Goal: Task Accomplishment & Management: Use online tool/utility

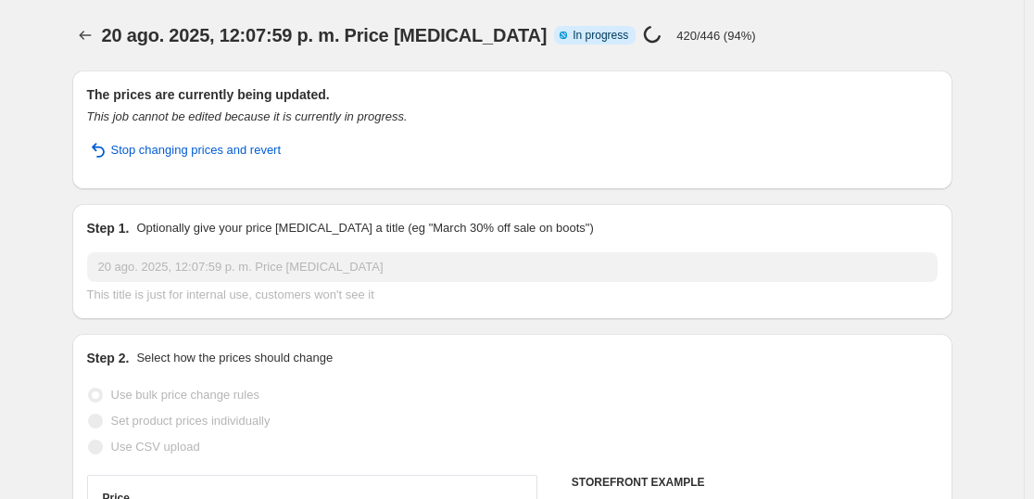
select select "percentage"
select select "collection"
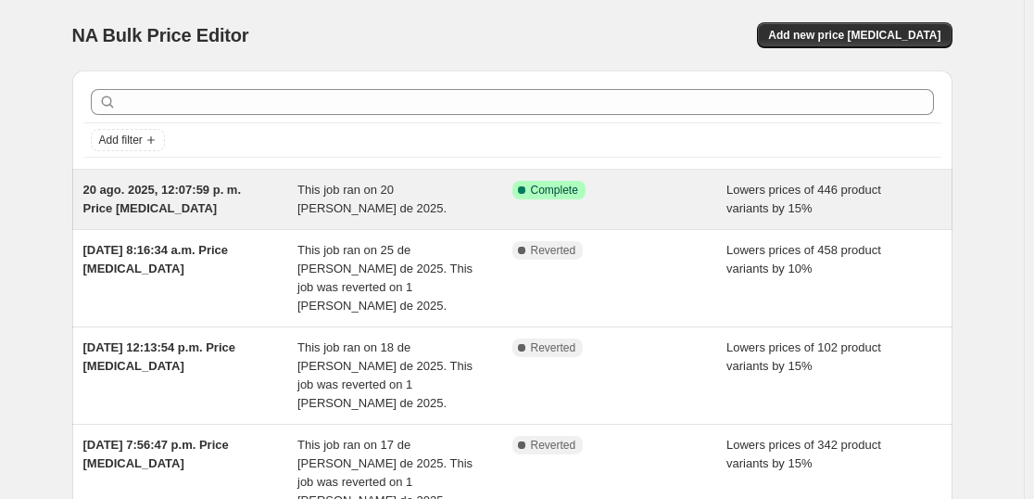
click at [632, 219] on div "20 ago. 2025, 12:07:59 p. m. Price change job This job ran on 20 de agosto de 2…" at bounding box center [512, 199] width 880 height 59
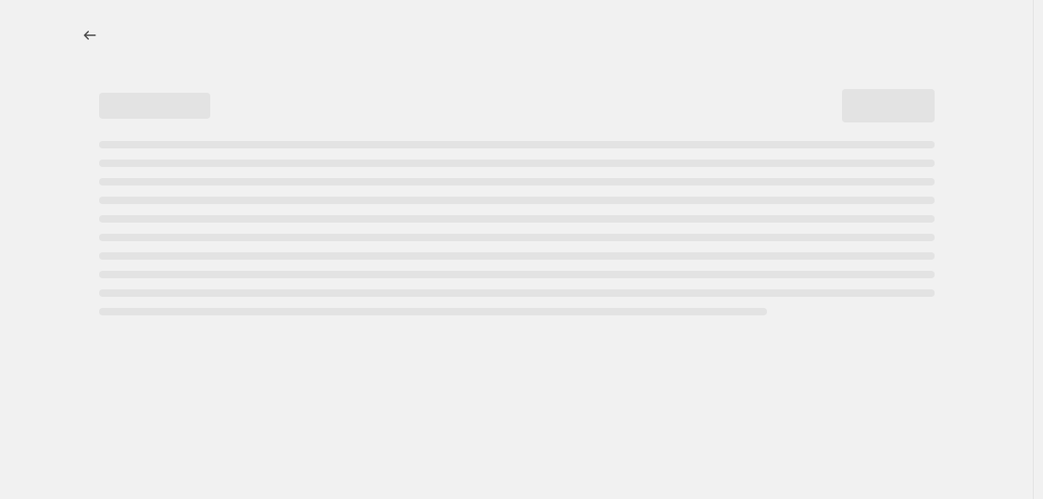
select select "percentage"
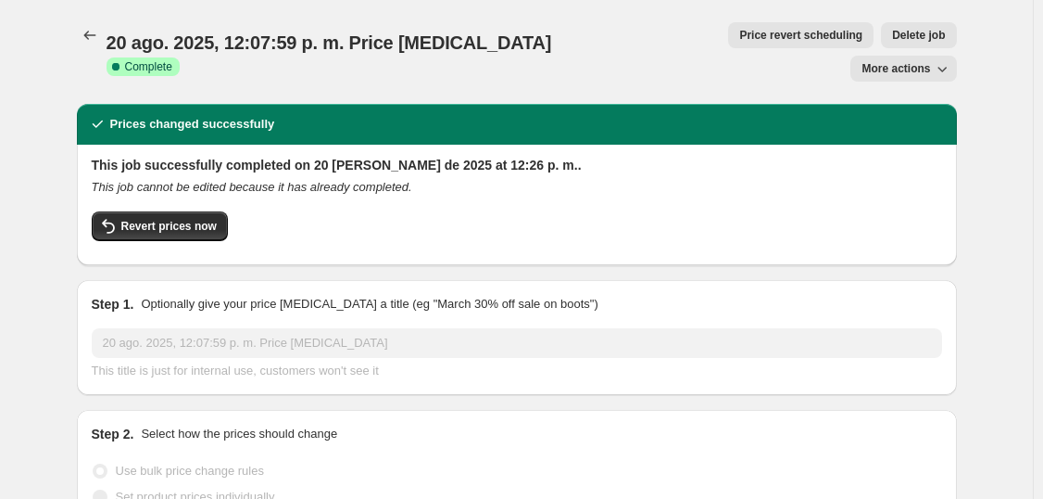
select select "collection"
